Goal: Task Accomplishment & Management: Use online tool/utility

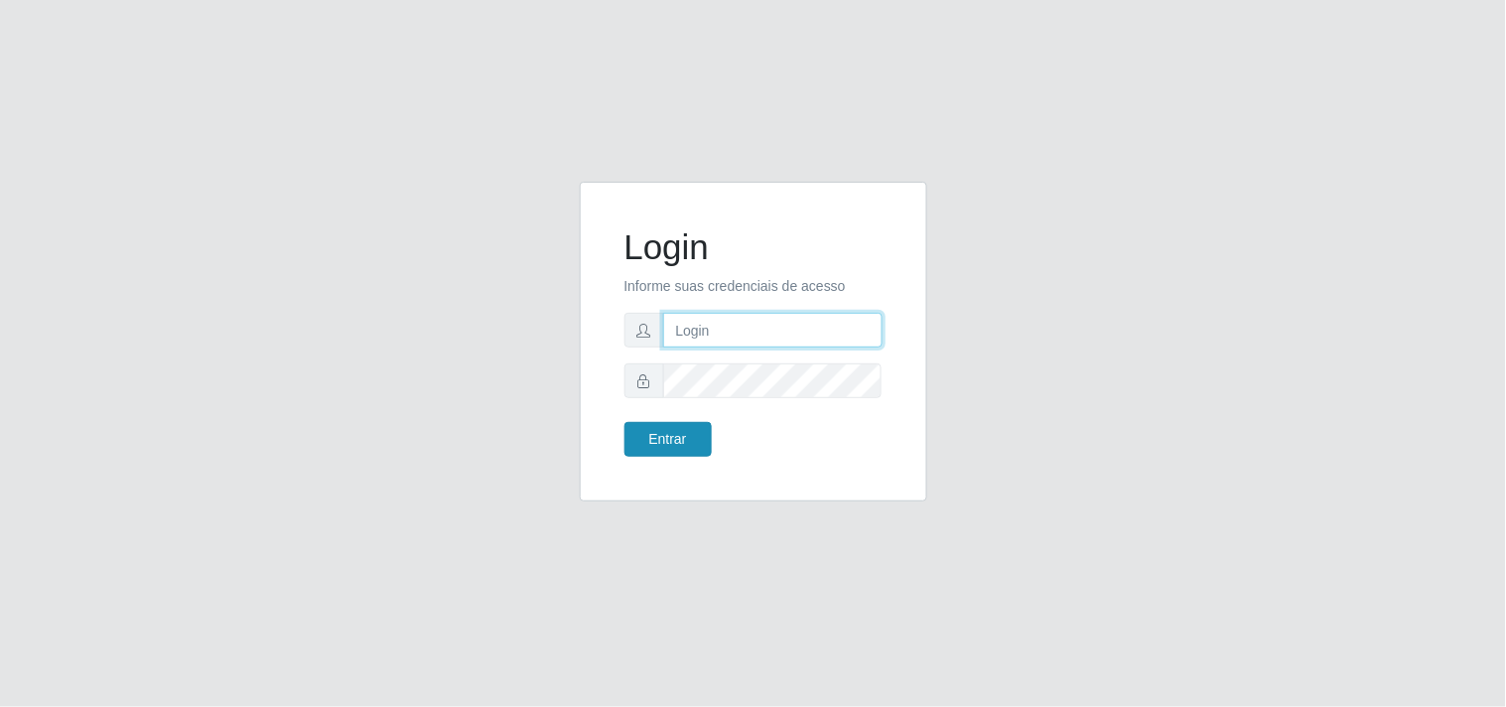
type input "[EMAIL_ADDRESS][DOMAIN_NAME]"
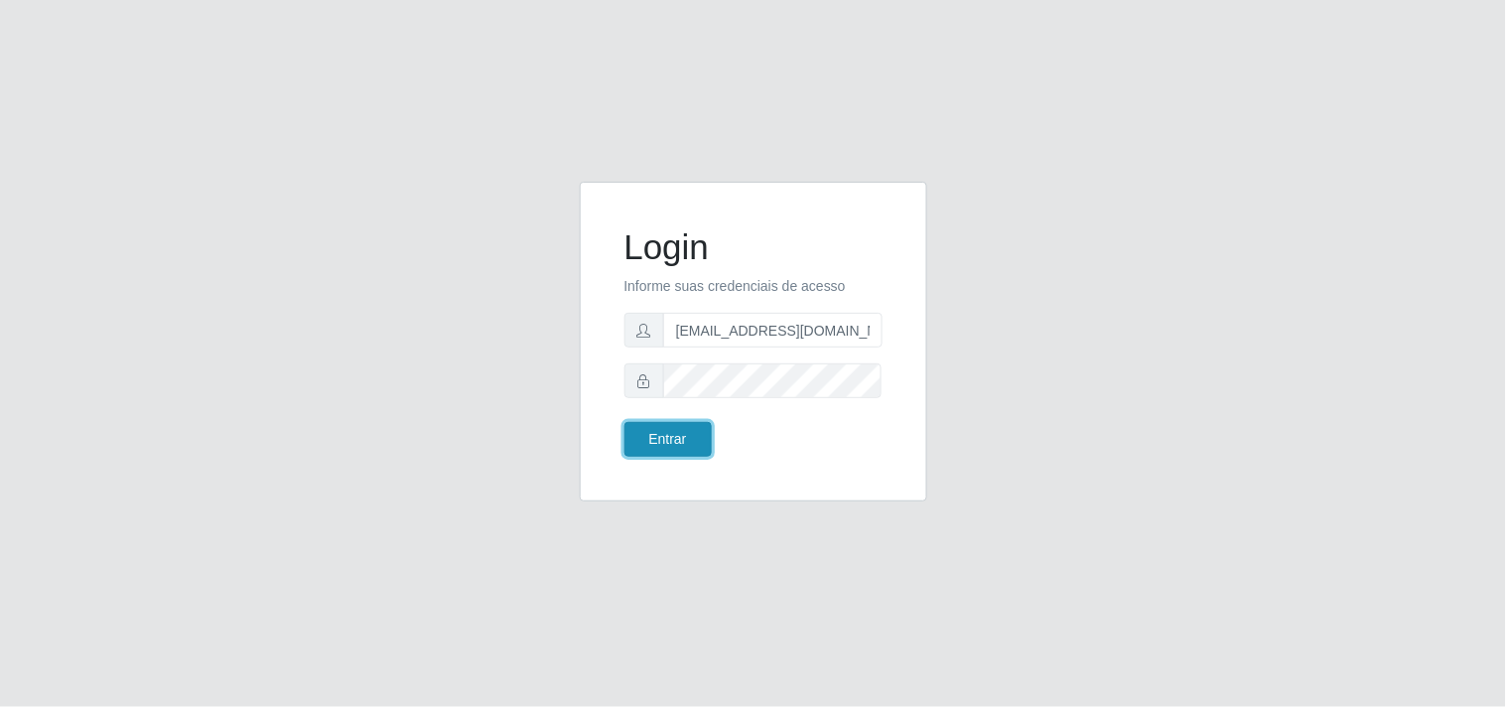
click at [655, 434] on button "Entrar" at bounding box center [667, 439] width 87 height 35
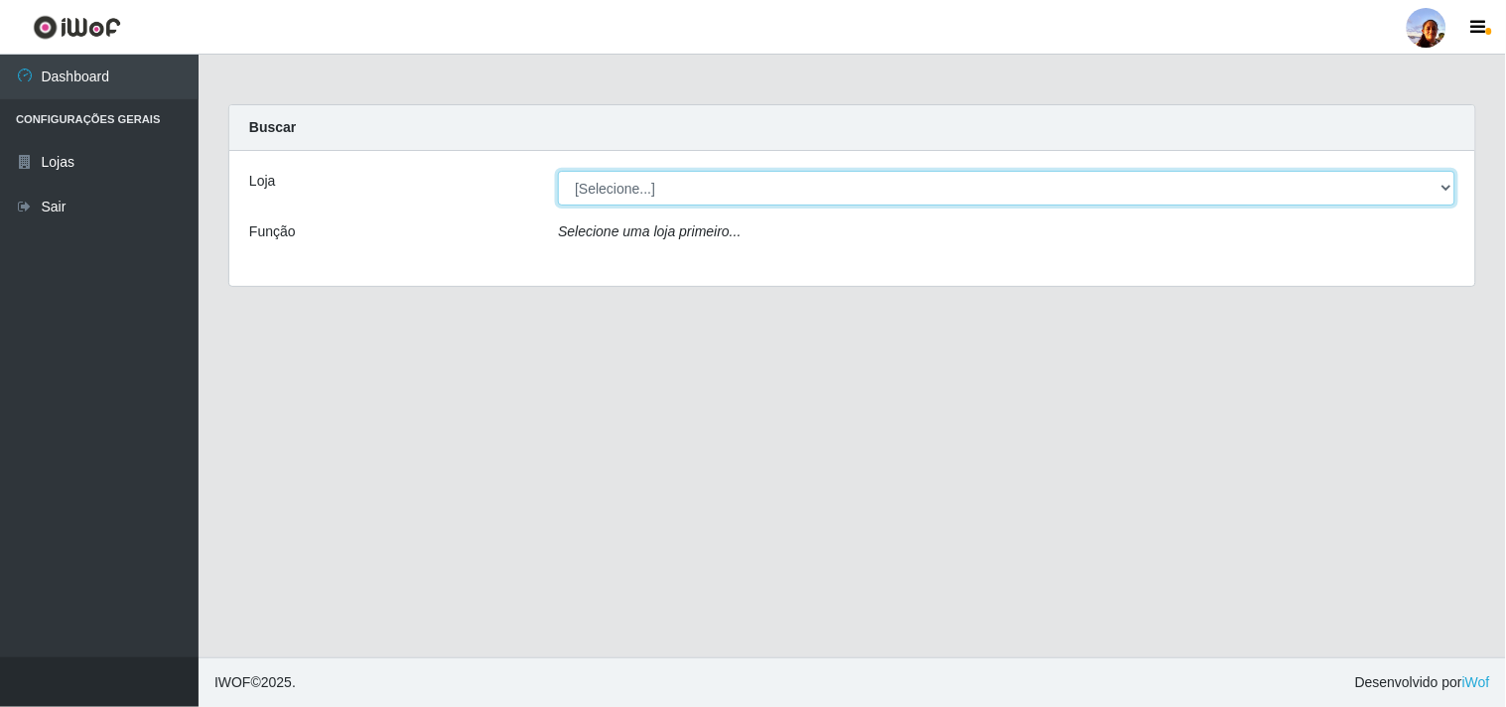
click at [1434, 190] on select "[Selecione...] Supermercado [GEOGRAPHIC_DATA]" at bounding box center [1006, 188] width 897 height 35
select select "166"
click at [558, 171] on select "[Selecione...] Supermercado [GEOGRAPHIC_DATA]" at bounding box center [1006, 188] width 897 height 35
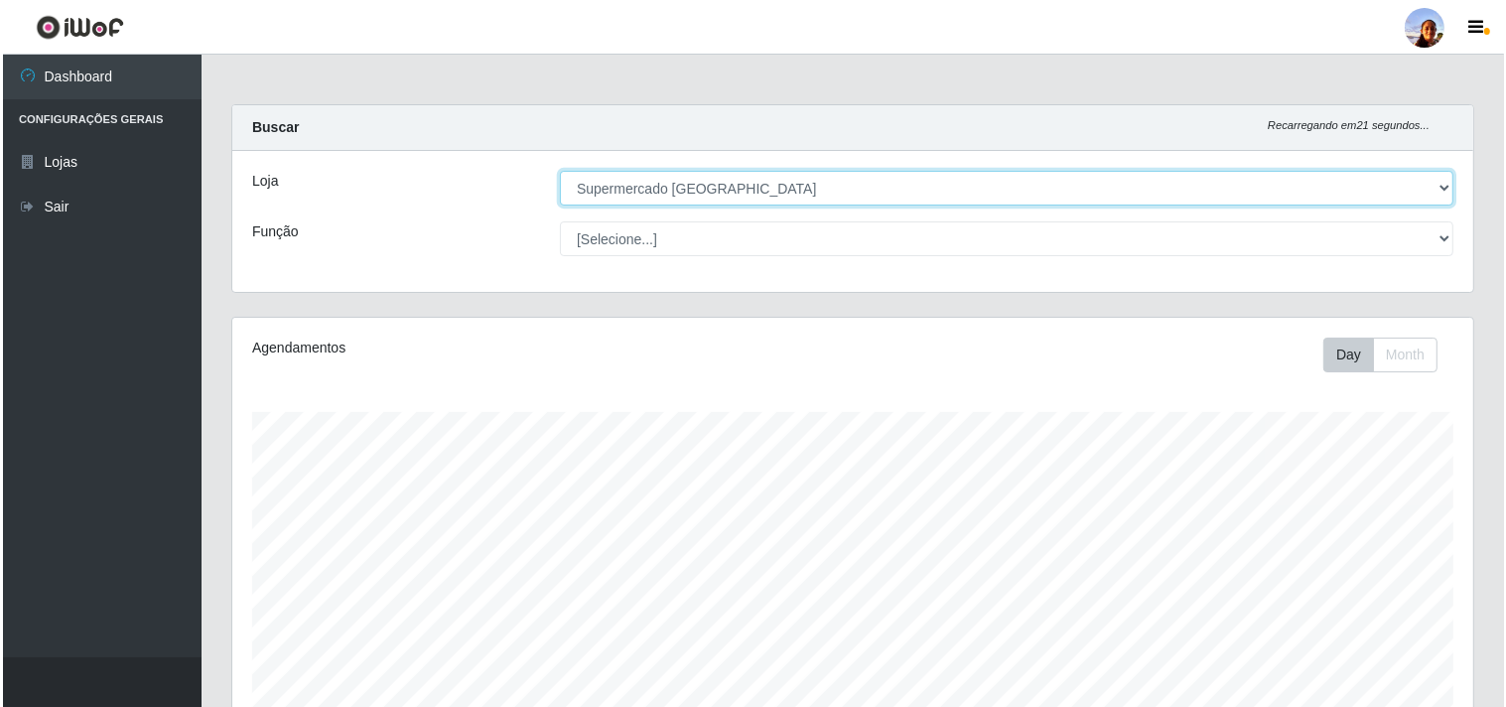
scroll to position [345, 0]
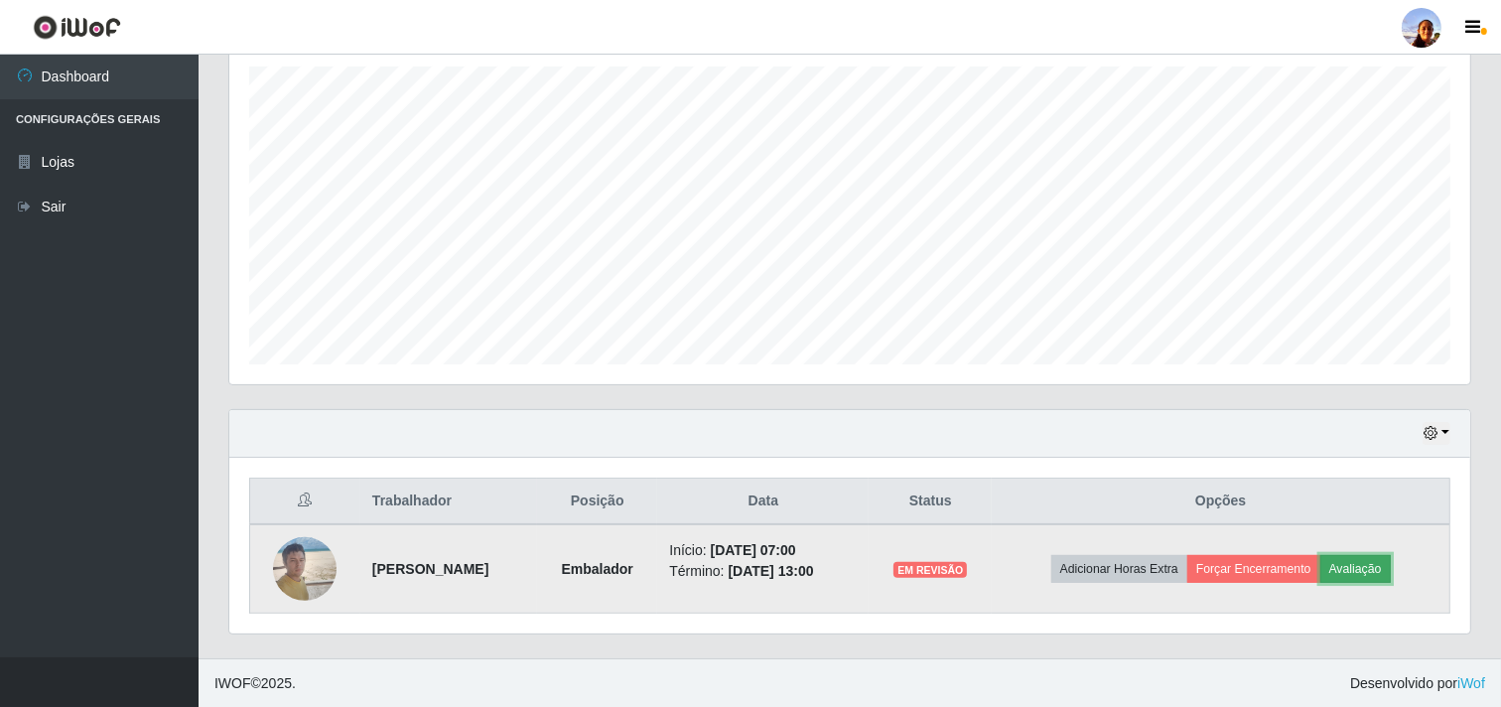
click at [1387, 570] on button "Avaliação" at bounding box center [1355, 569] width 70 height 28
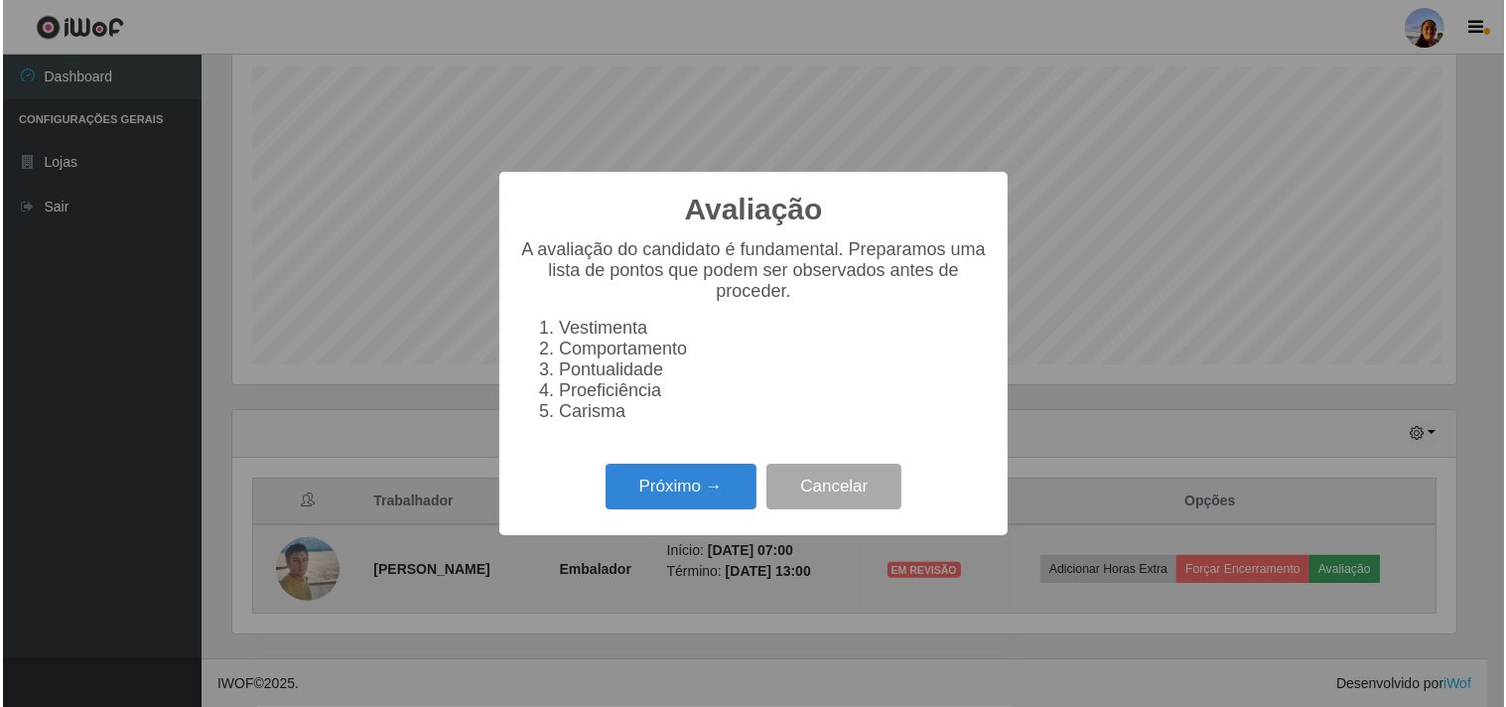
scroll to position [411, 1228]
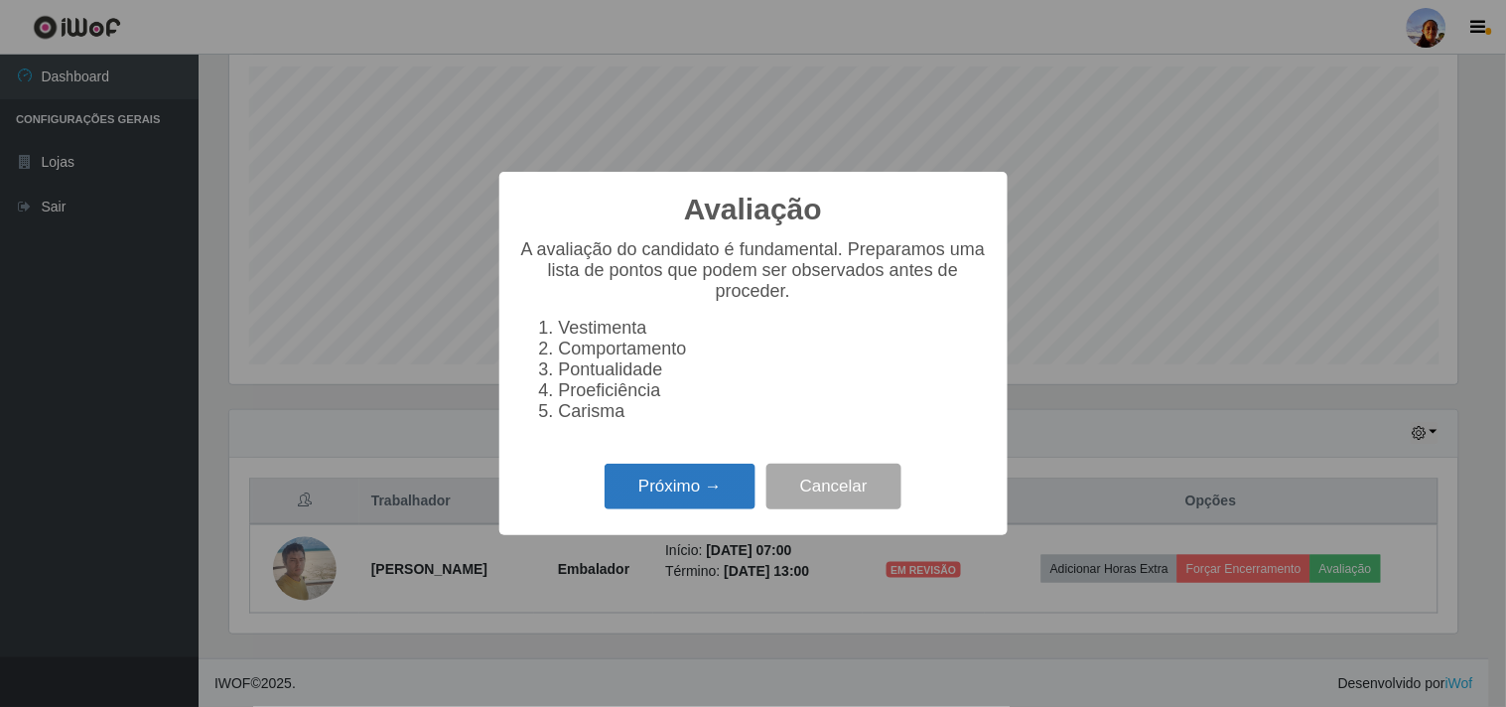
click at [669, 488] on button "Próximo →" at bounding box center [680, 487] width 151 height 47
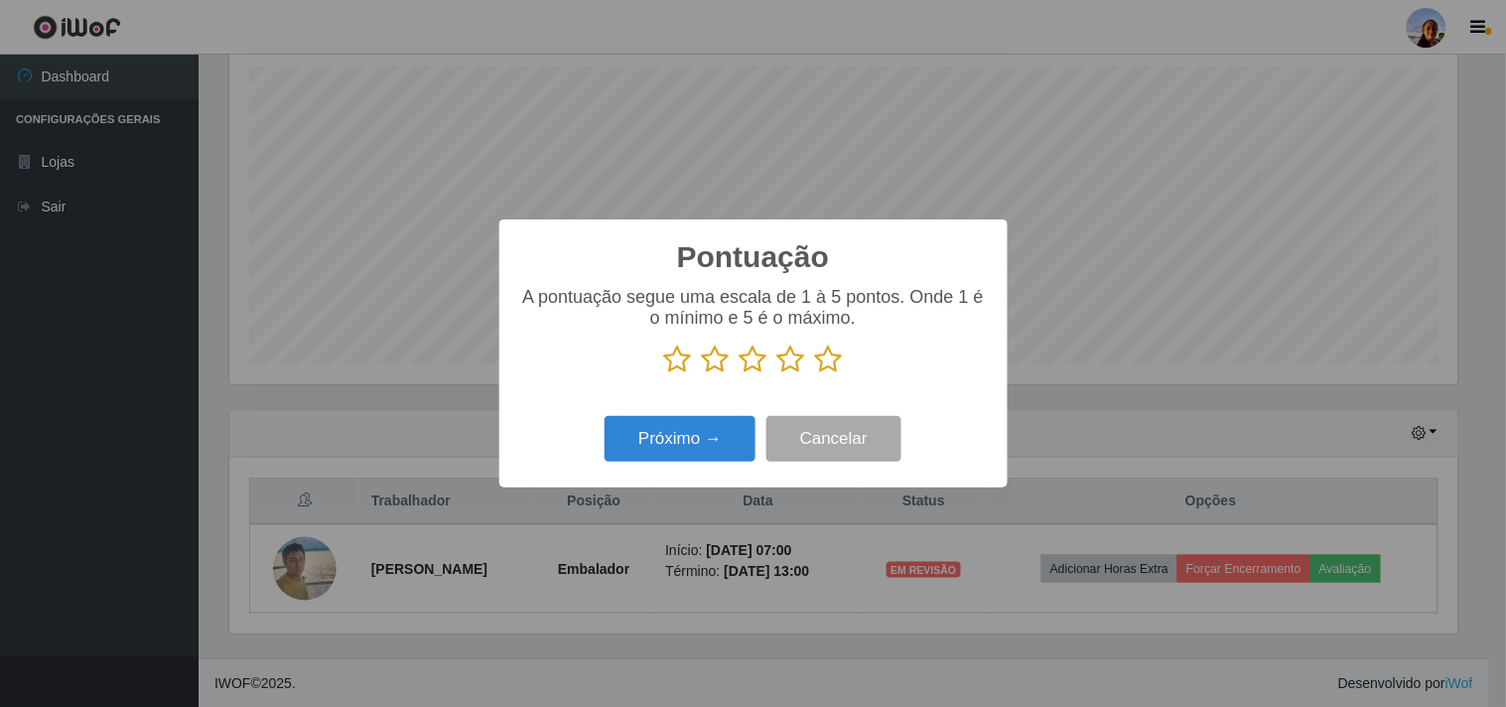
click at [822, 358] on icon at bounding box center [829, 359] width 28 height 30
click at [815, 374] on input "radio" at bounding box center [815, 374] width 0 height 0
click at [669, 455] on button "Próximo →" at bounding box center [680, 439] width 151 height 47
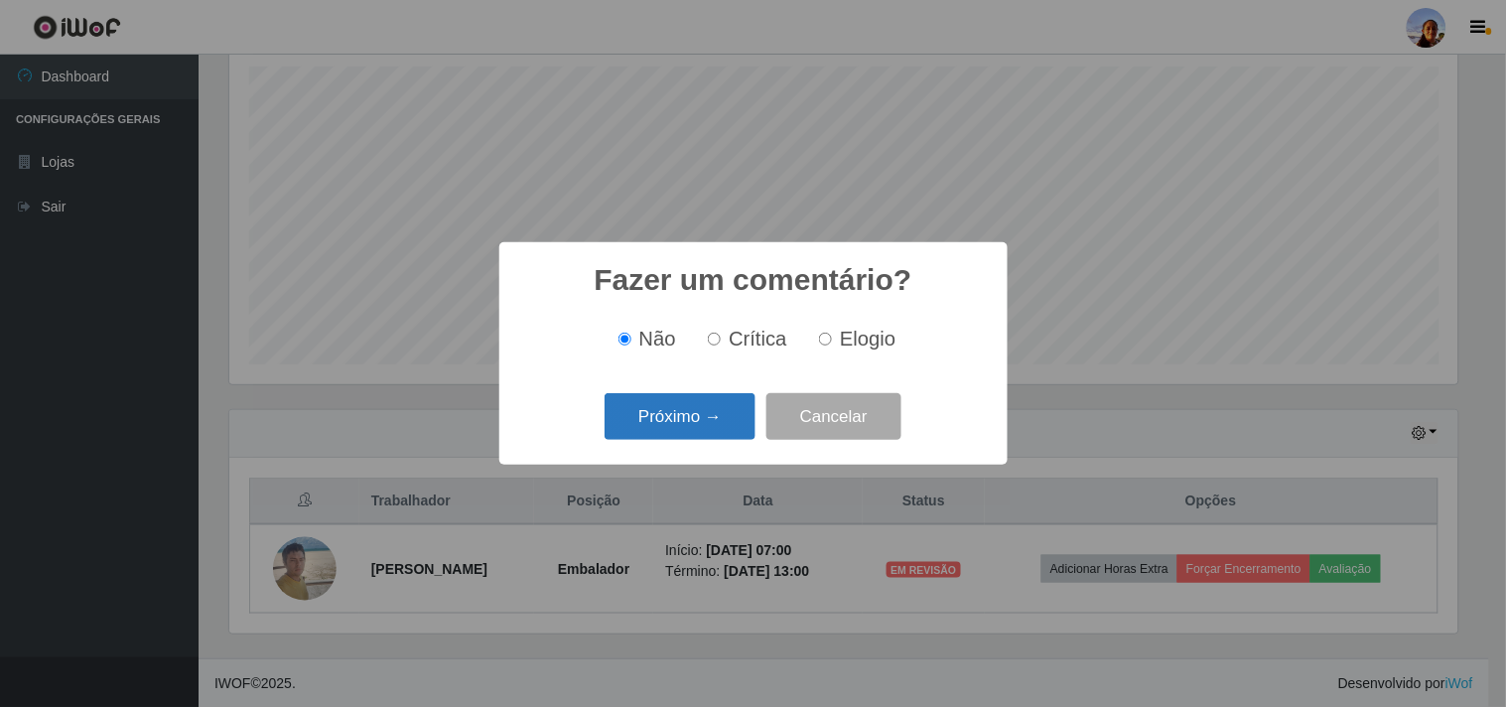
click at [723, 403] on button "Próximo →" at bounding box center [680, 416] width 151 height 47
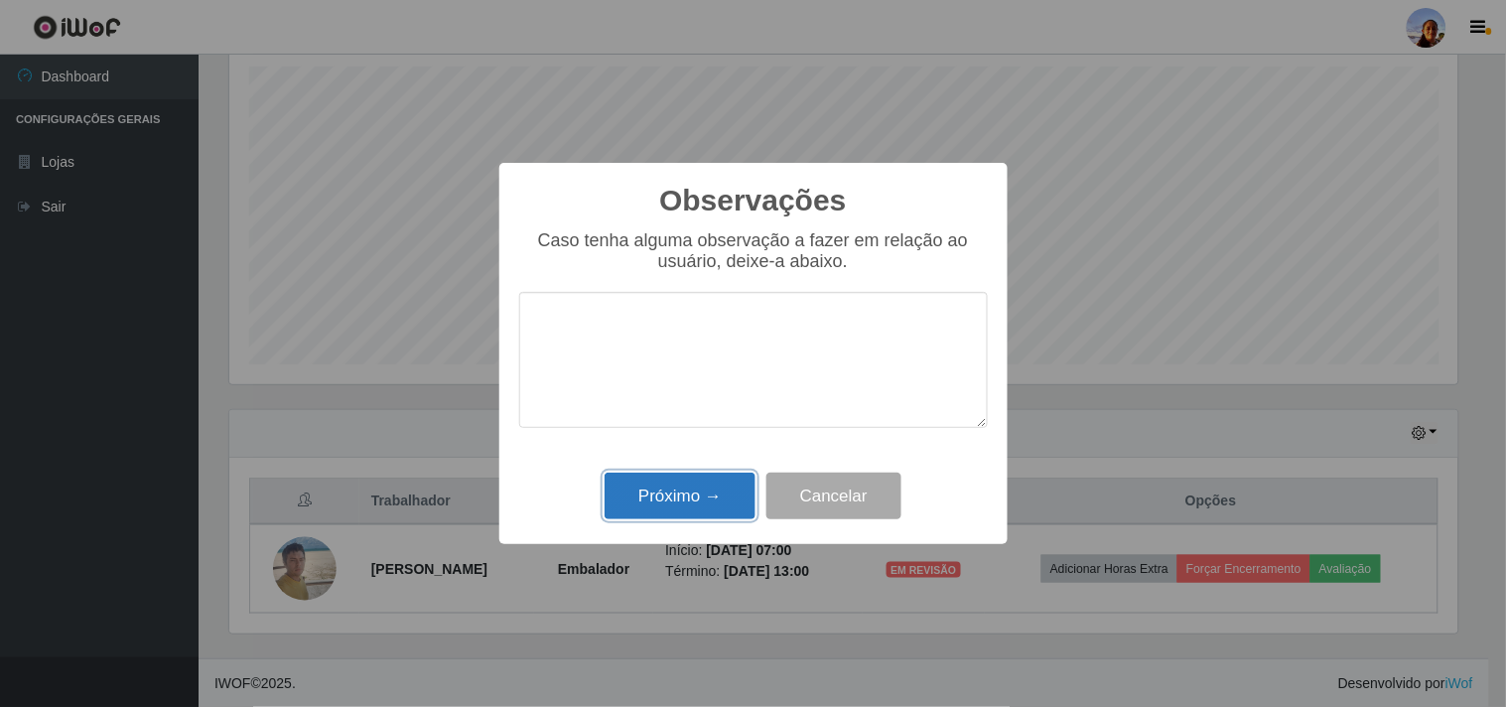
click at [657, 504] on button "Próximo →" at bounding box center [680, 496] width 151 height 47
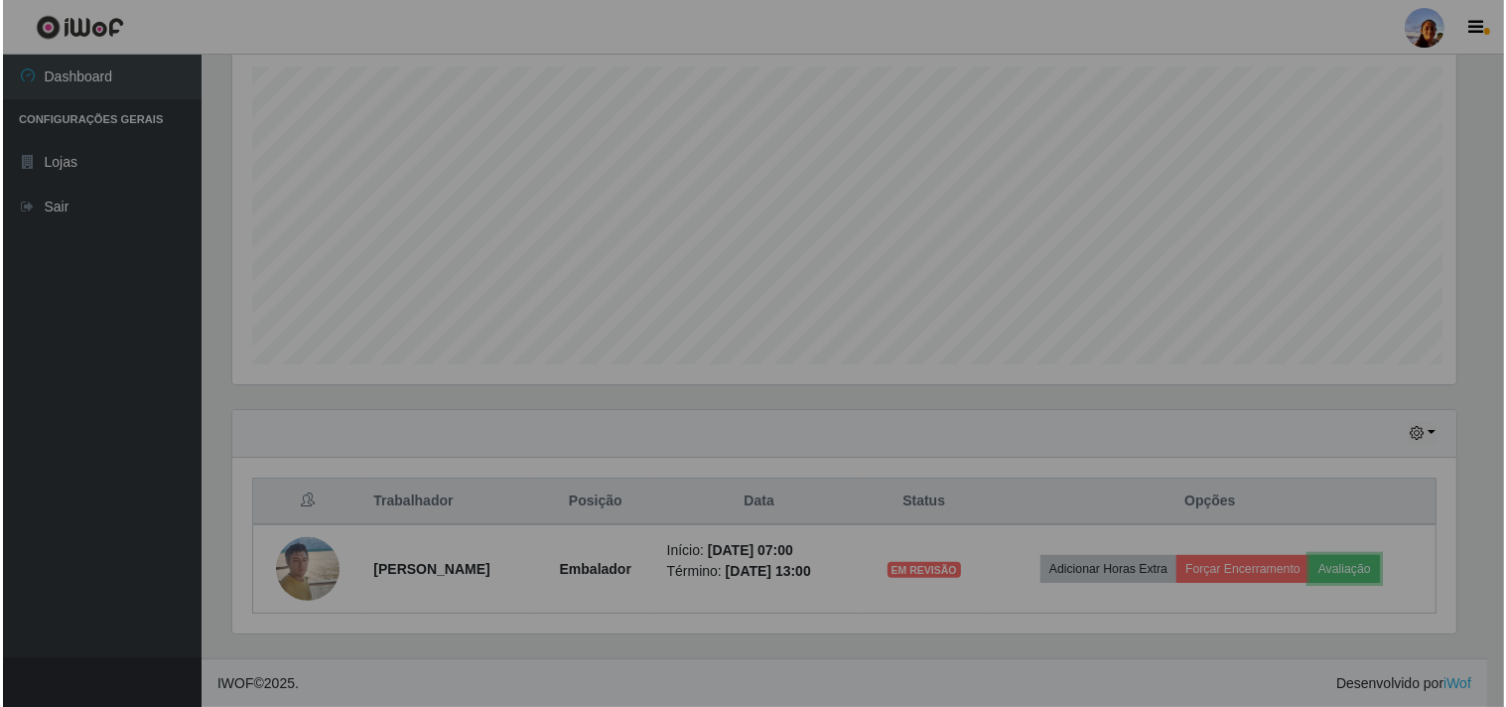
scroll to position [411, 1241]
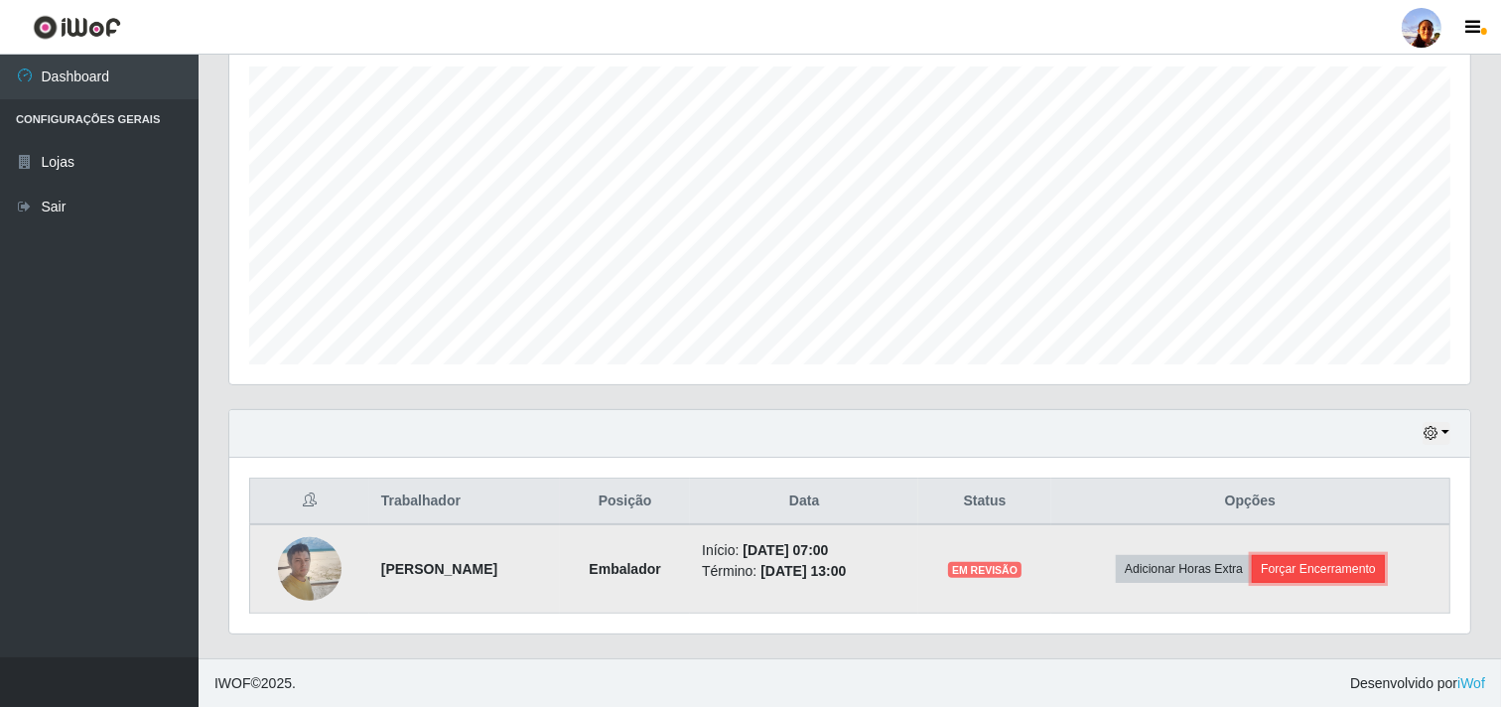
click at [1337, 558] on button "Forçar Encerramento" at bounding box center [1318, 569] width 133 height 28
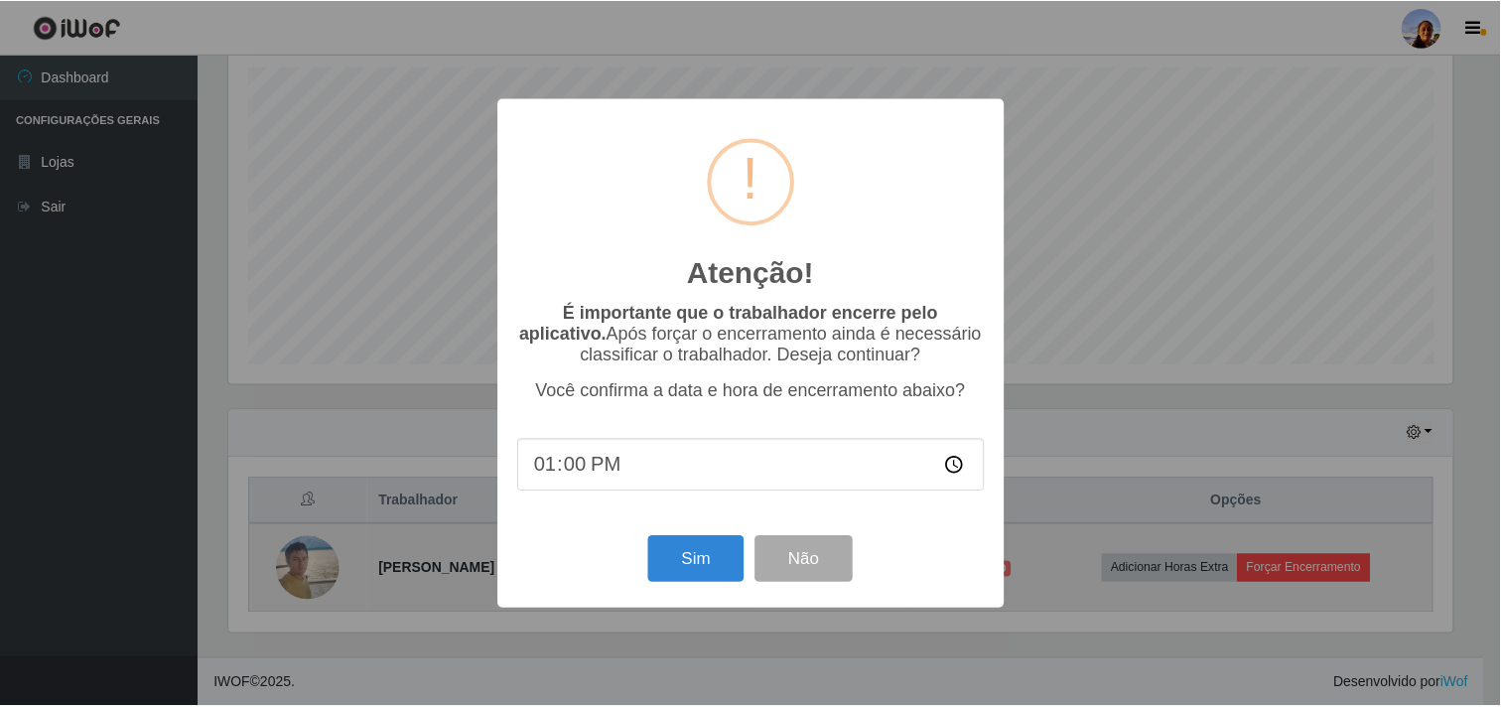
scroll to position [411, 1228]
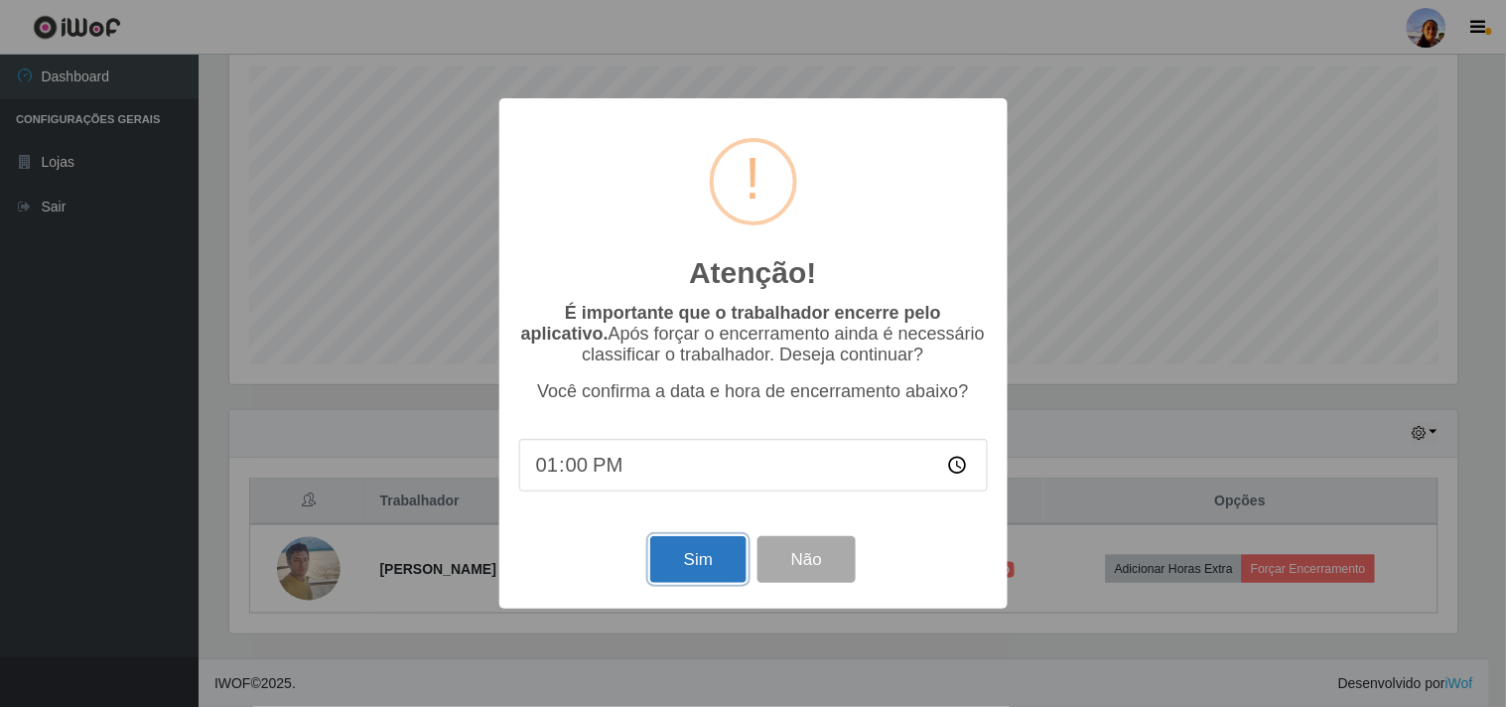
click at [707, 553] on button "Sim" at bounding box center [698, 559] width 96 height 47
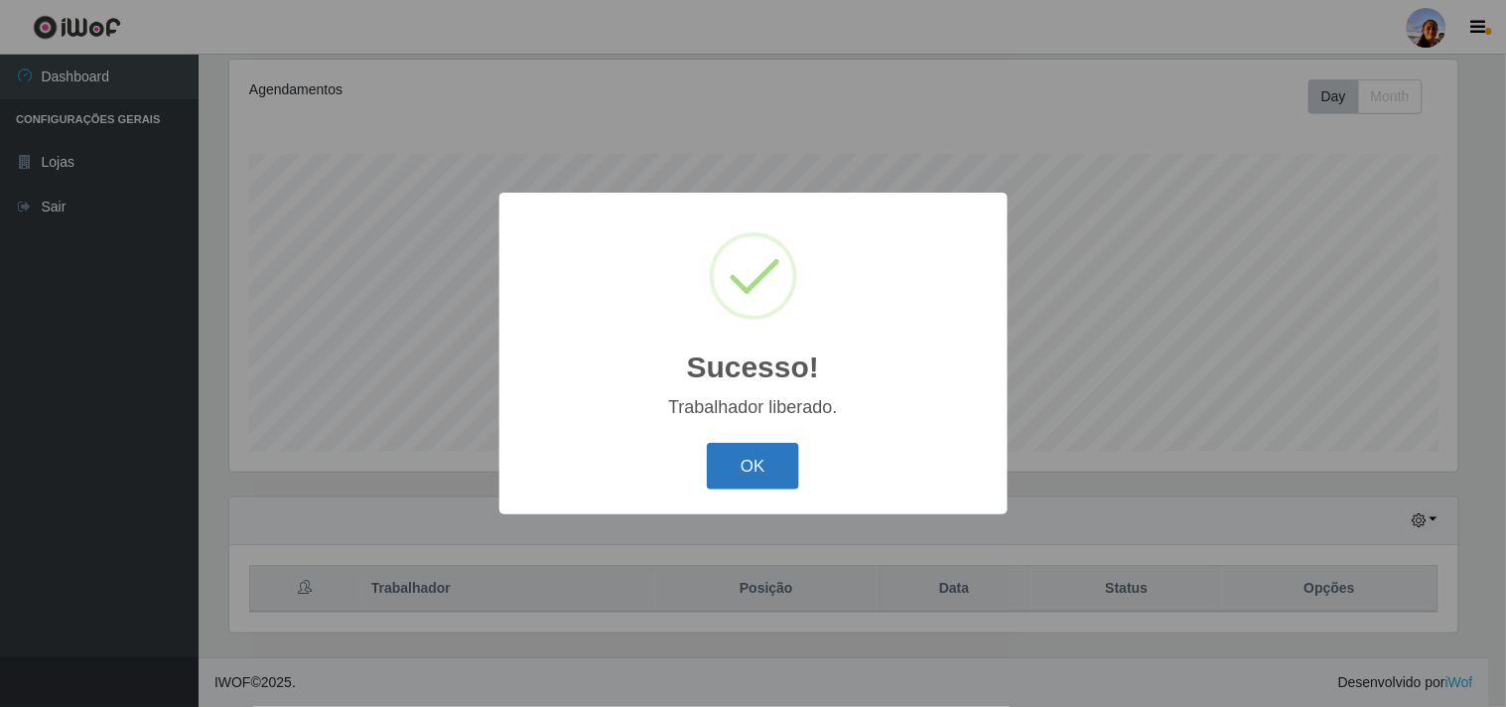
click at [736, 462] on button "OK" at bounding box center [753, 466] width 92 height 47
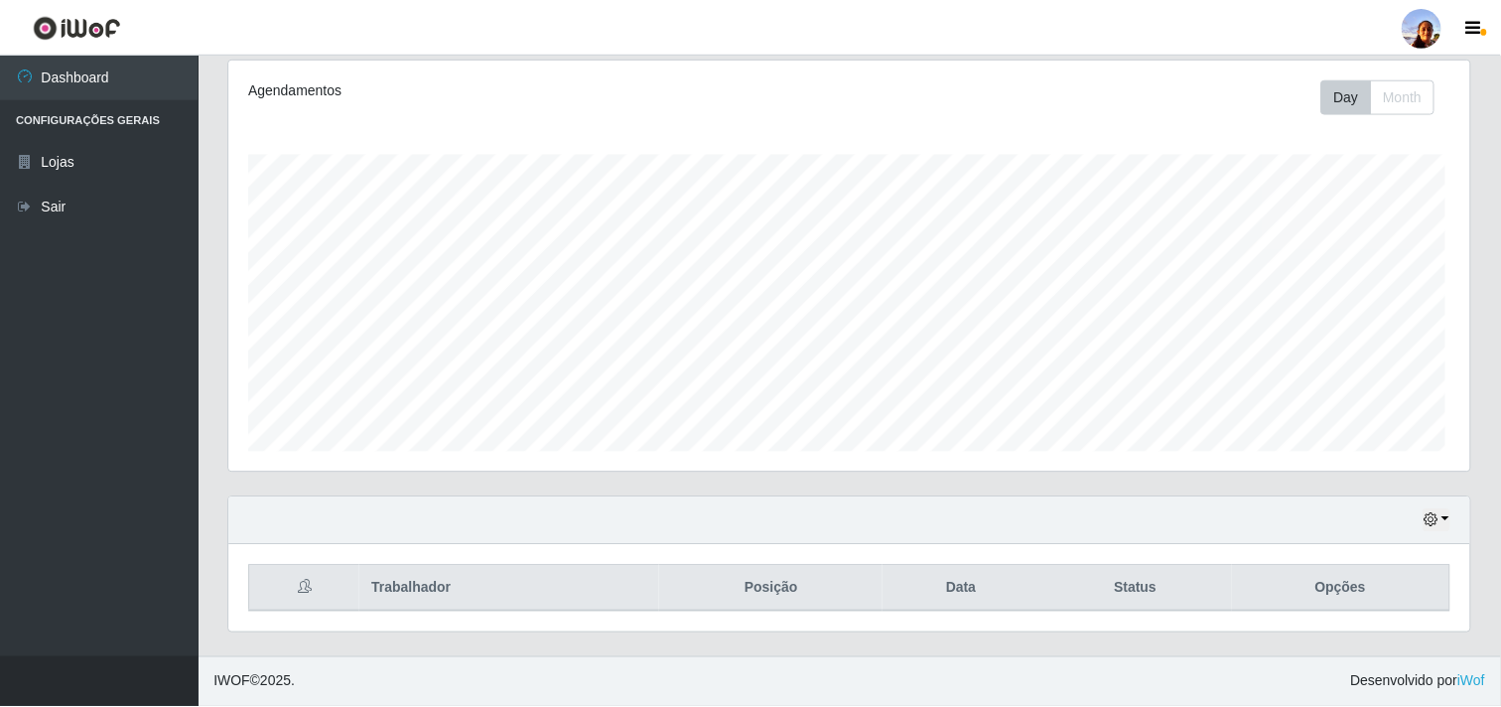
scroll to position [411, 1241]
